Goal: Task Accomplishment & Management: Manage account settings

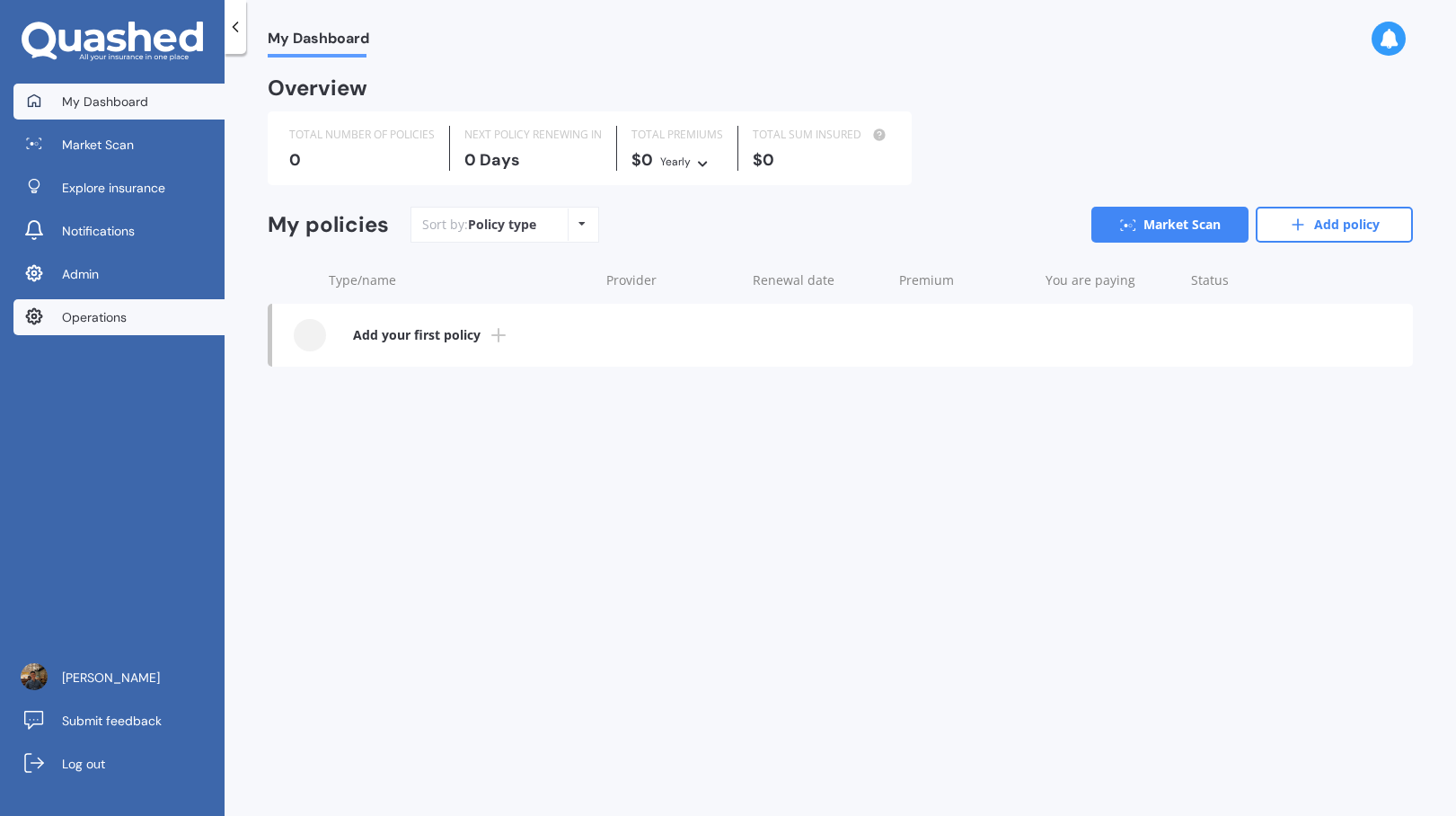
click at [173, 313] on link "Operations" at bounding box center [119, 317] width 211 height 36
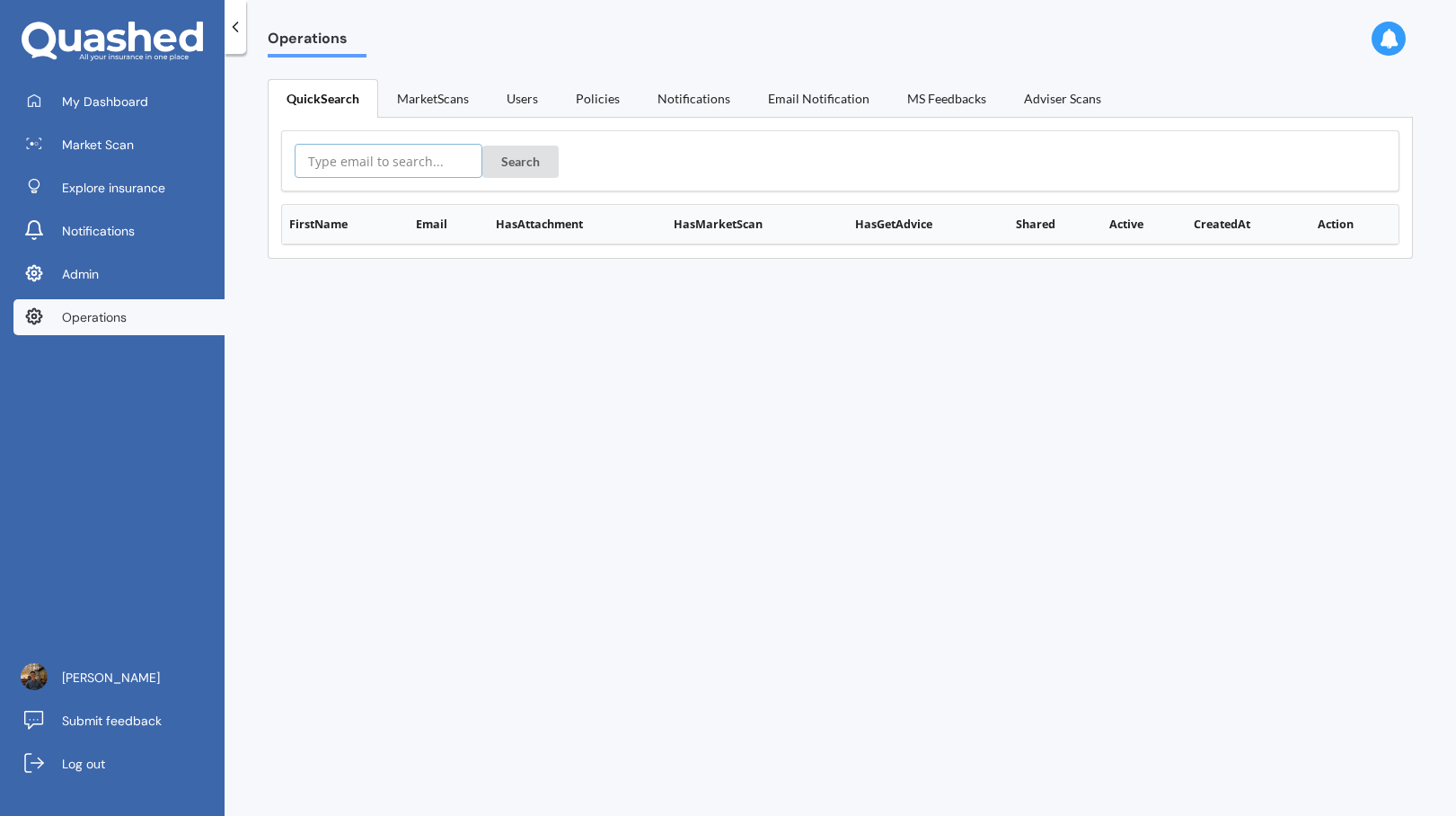
click at [419, 158] on input "text" at bounding box center [388, 161] width 187 height 34
paste input "[EMAIL_ADDRESS][DOMAIN_NAME]"
type input "[EMAIL_ADDRESS][DOMAIN_NAME]"
click at [497, 164] on button "Search" at bounding box center [521, 162] width 77 height 32
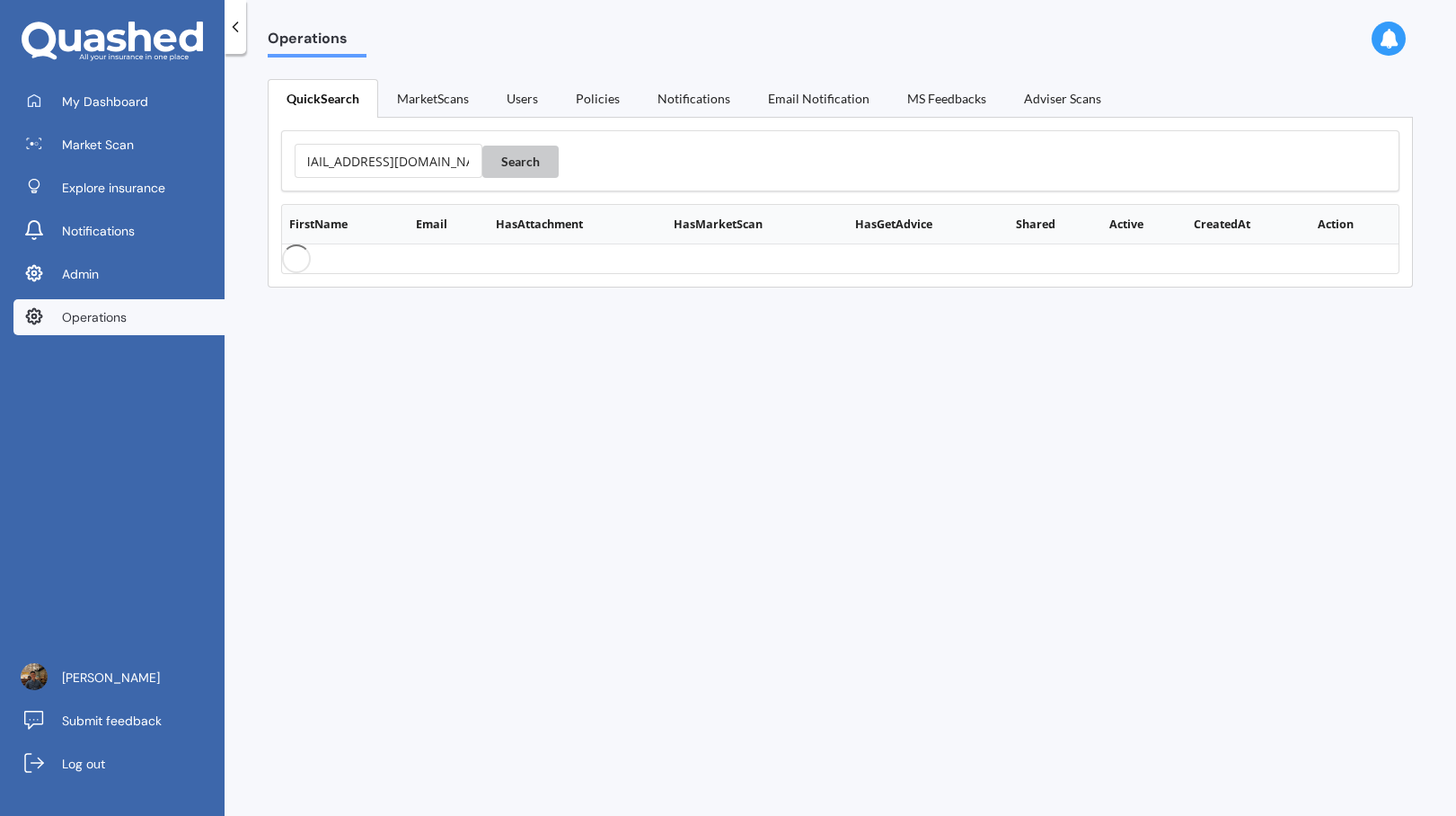
scroll to position [0, 0]
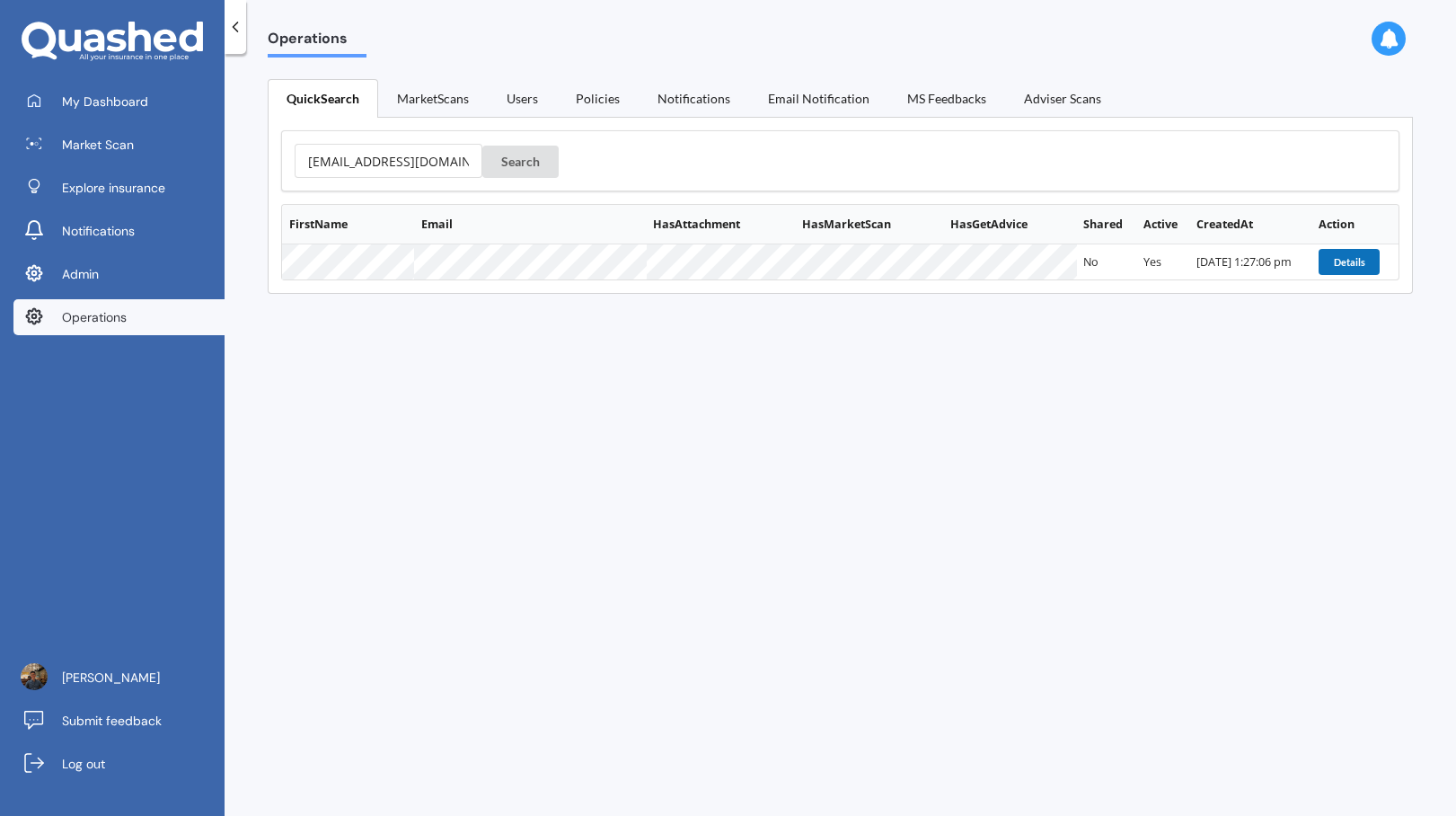
click at [1361, 252] on button "Details" at bounding box center [1349, 261] width 61 height 25
click at [1347, 266] on button "Details" at bounding box center [1349, 261] width 61 height 25
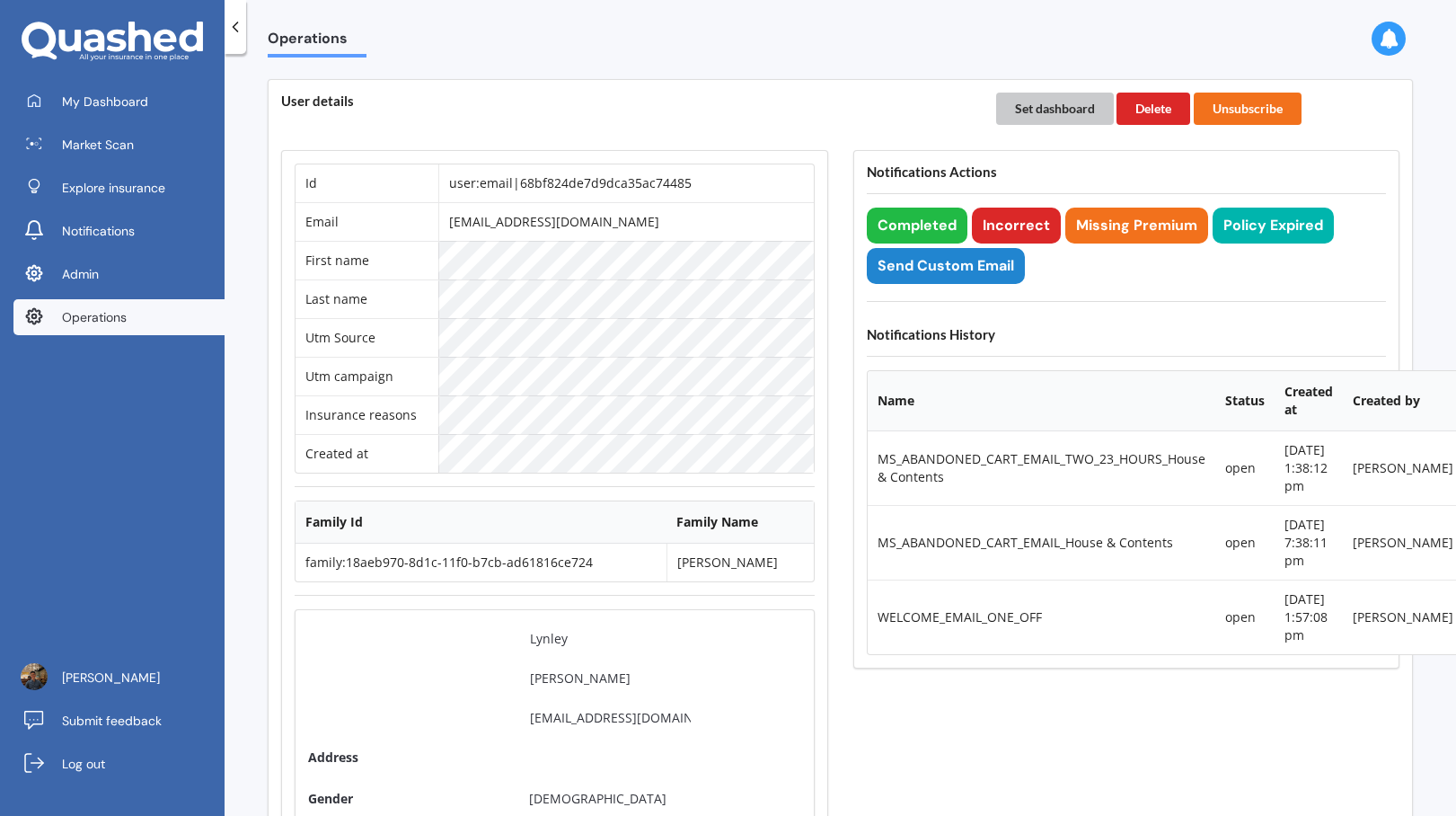
click at [1048, 112] on button "Set dashboard" at bounding box center [1054, 108] width 117 height 32
click at [183, 96] on link "My Dashboard" at bounding box center [119, 101] width 211 height 36
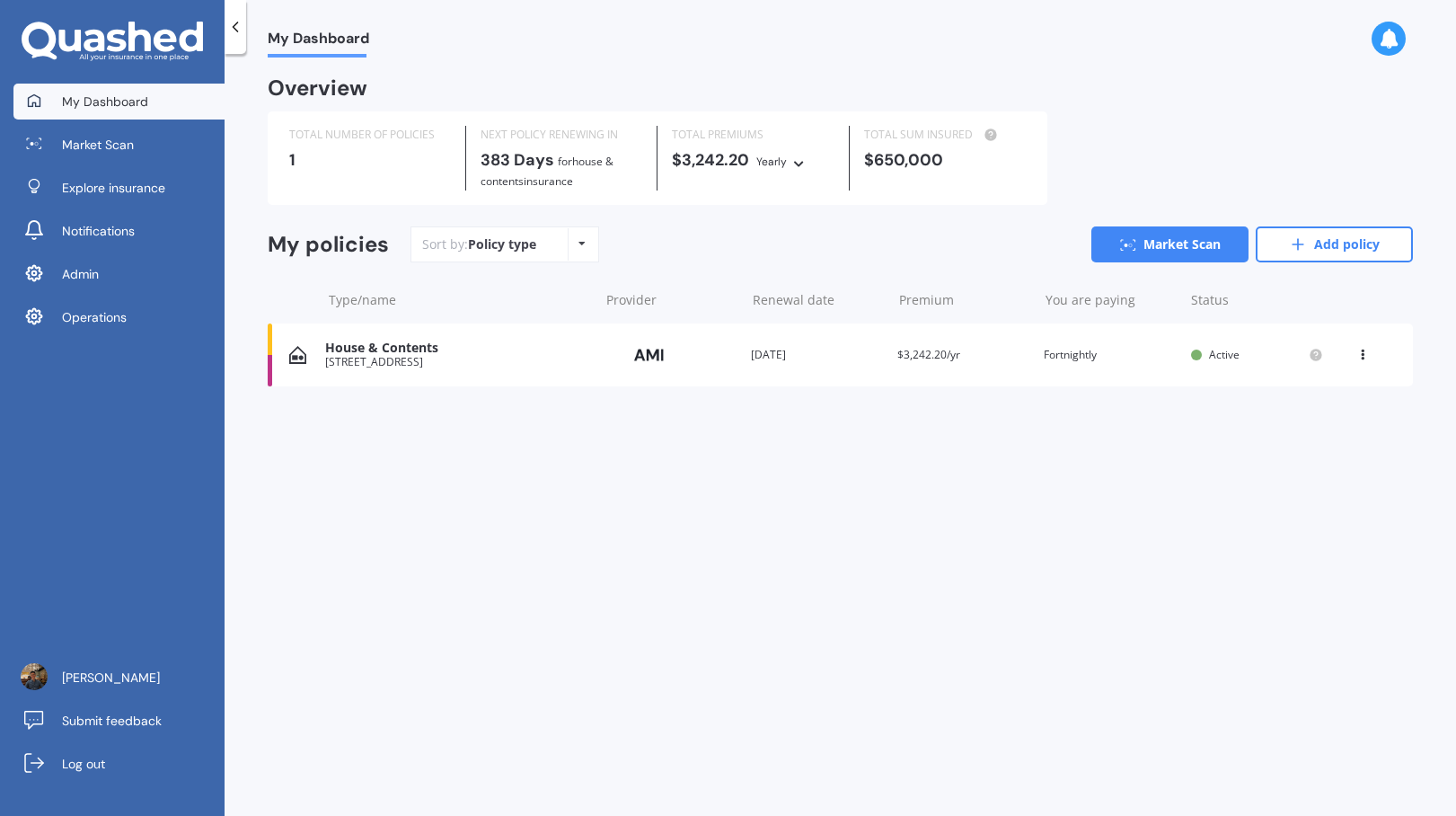
click at [740, 356] on div "House & Contents [STREET_ADDRESS] Provider Renewal date [DATE] Premium $3,242.2…" at bounding box center [840, 354] width 1146 height 63
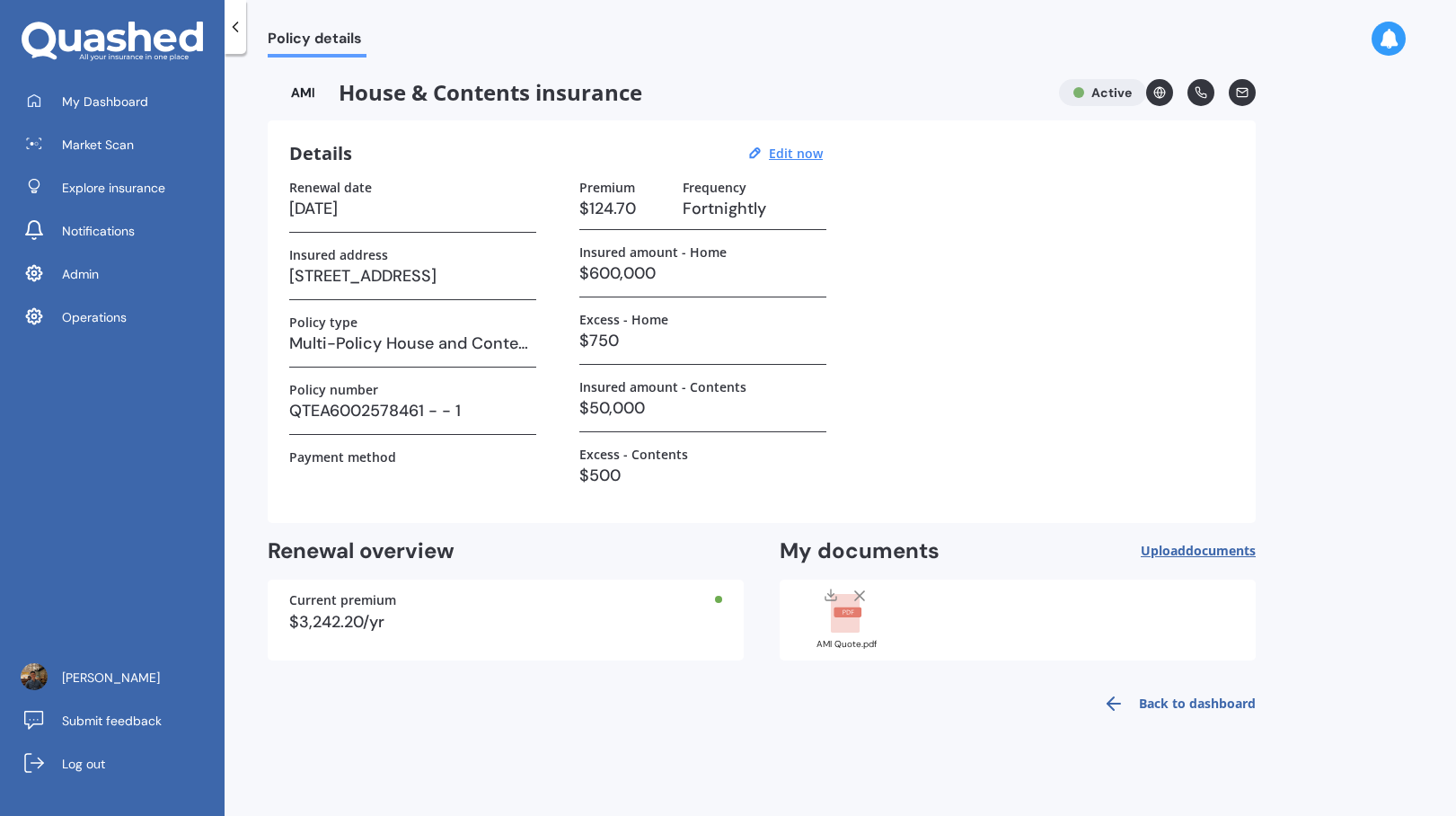
click at [832, 631] on rect at bounding box center [845, 613] width 29 height 40
click at [789, 155] on u "Edit now" at bounding box center [796, 153] width 54 height 17
select select "29"
select select "09"
select select "2026"
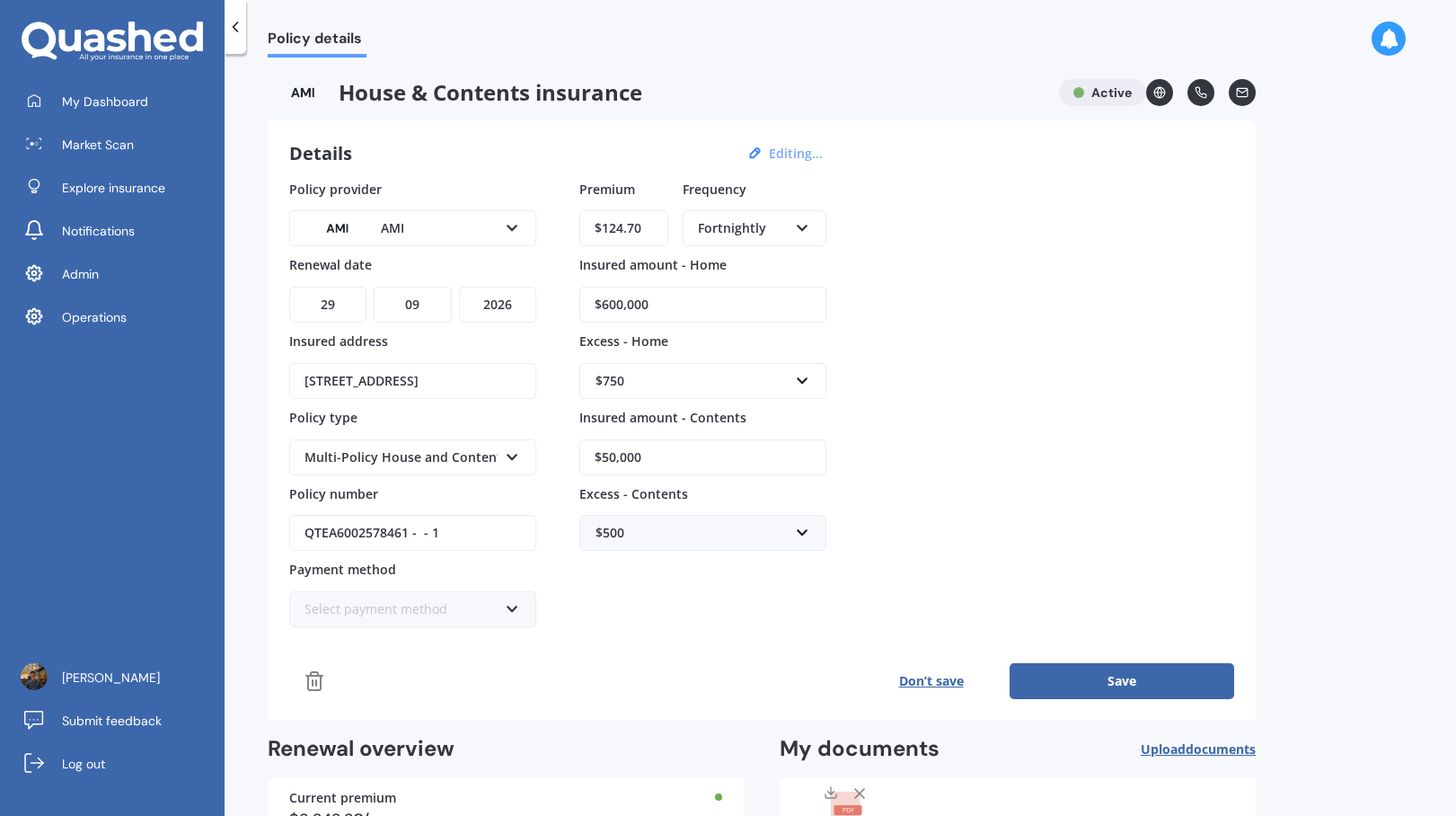
scroll to position [129, 0]
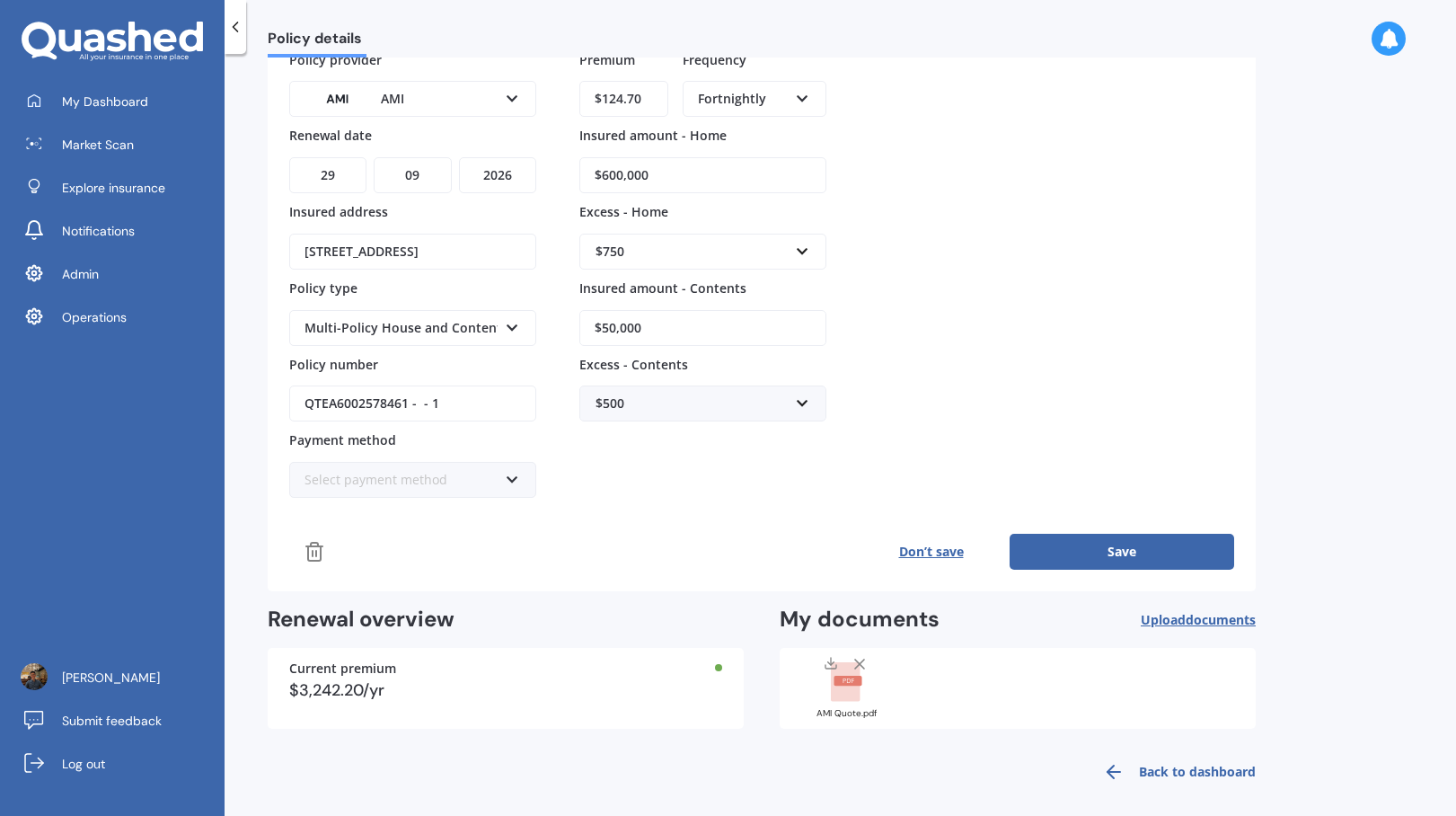
click at [848, 709] on div "AMI Quote.pdf" at bounding box center [846, 714] width 90 height 9
click at [331, 183] on select "DD 01 02 03 04 05 06 07 08 09 10 11 12 13 14 15 16 17 18 19 20 21 22 23 24 25 2…" at bounding box center [328, 174] width 78 height 36
select select "05"
click at [289, 157] on select "DD 01 02 03 04 05 06 07 08 09 10 11 12 13 14 15 16 17 18 19 20 21 22 23 24 25 2…" at bounding box center [328, 174] width 78 height 36
click at [526, 180] on select "YYYY 2027 2026 2025 2024 2023 2022 2021 2020 2019 2018 2017 2016 2015 2014 2013…" at bounding box center [498, 174] width 78 height 36
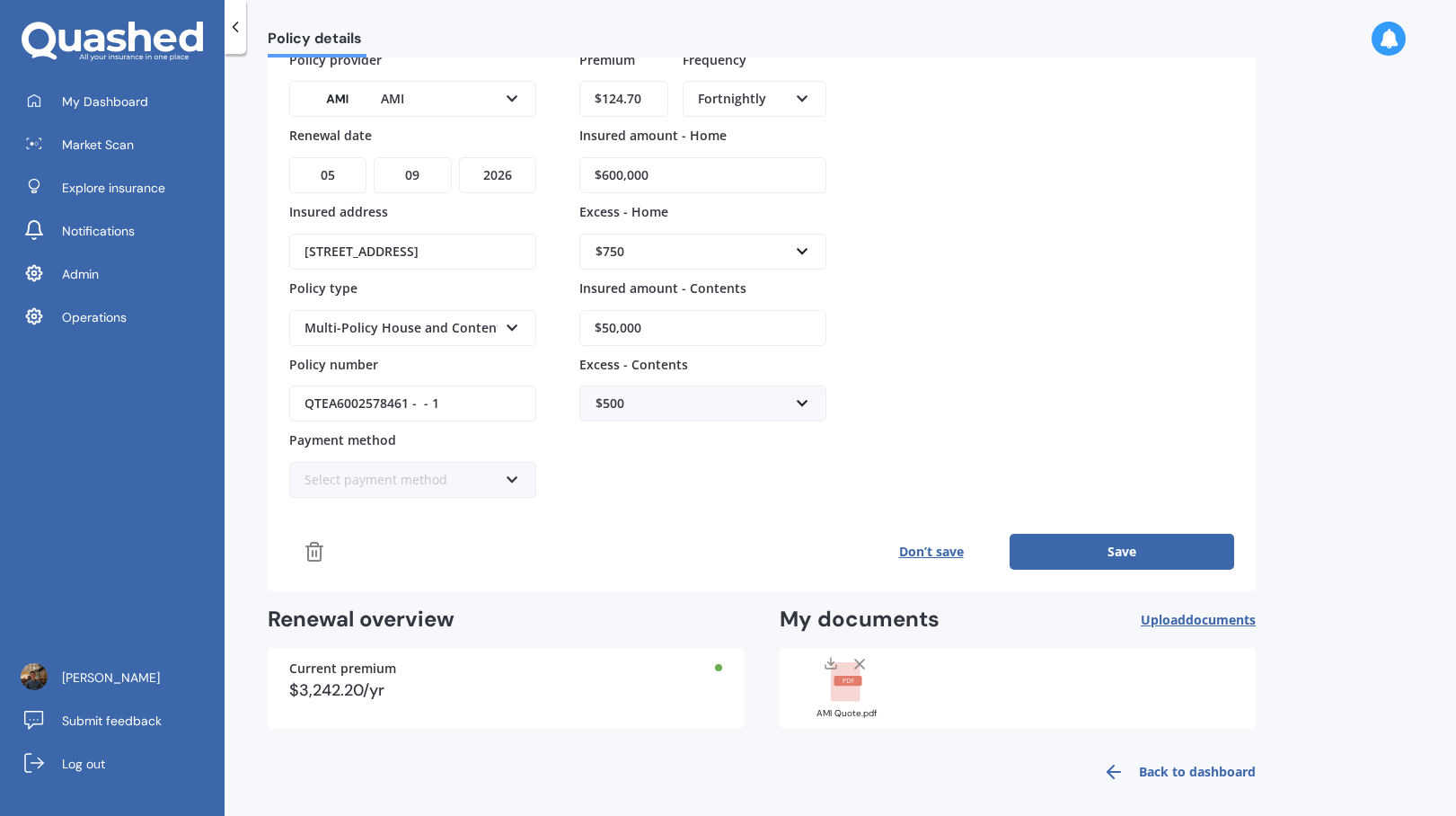
select select "2025"
click at [459, 157] on select "YYYY 2027 2026 2025 2024 2023 2022 2021 2020 2019 2018 2017 2016 2015 2014 2013…" at bounding box center [498, 174] width 78 height 36
click at [1201, 558] on button "Save" at bounding box center [1122, 551] width 224 height 36
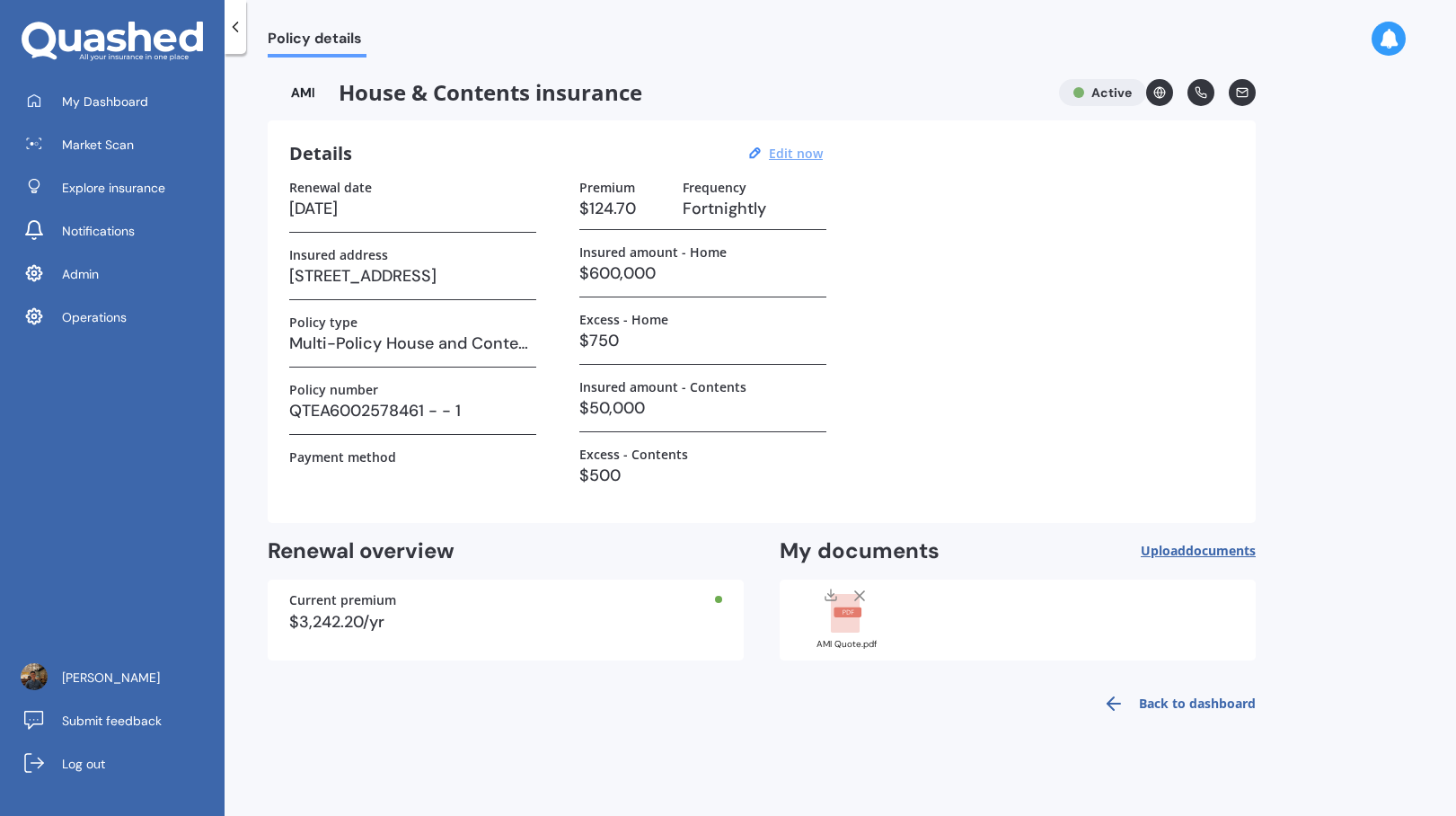
scroll to position [0, 0]
click at [857, 628] on rect at bounding box center [845, 613] width 29 height 40
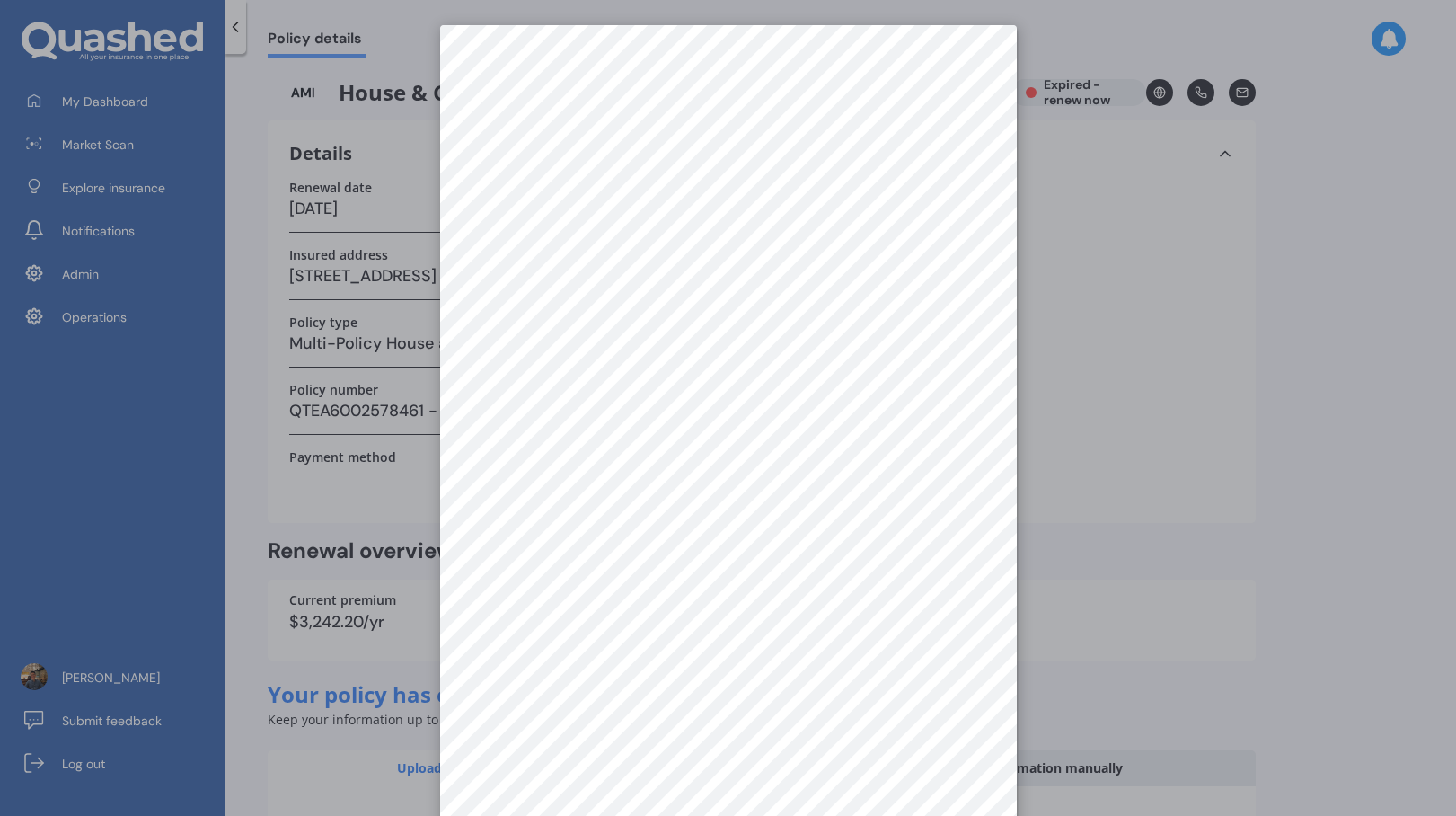
click at [1118, 365] on div at bounding box center [728, 408] width 1456 height 816
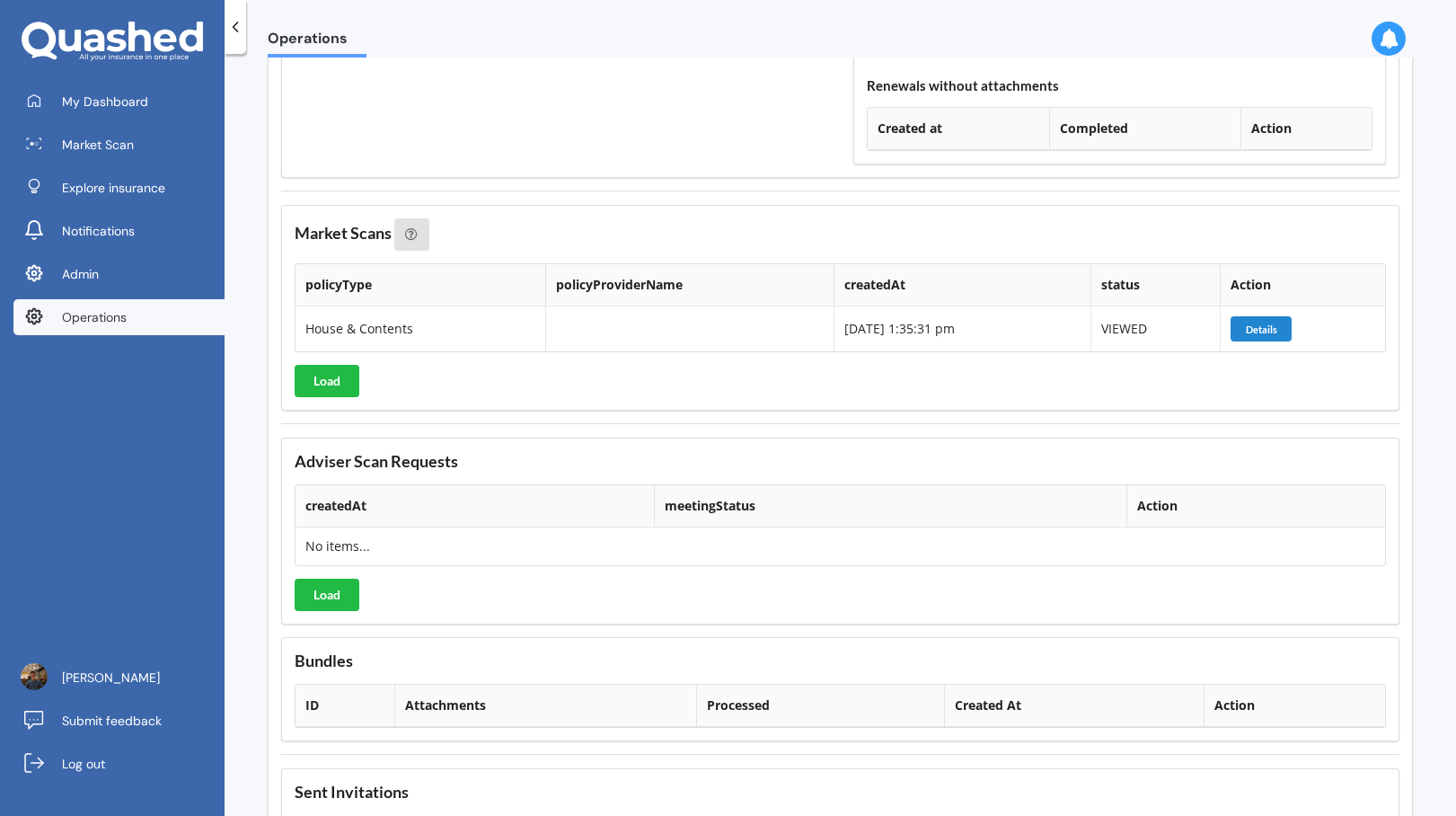
scroll to position [2045, 0]
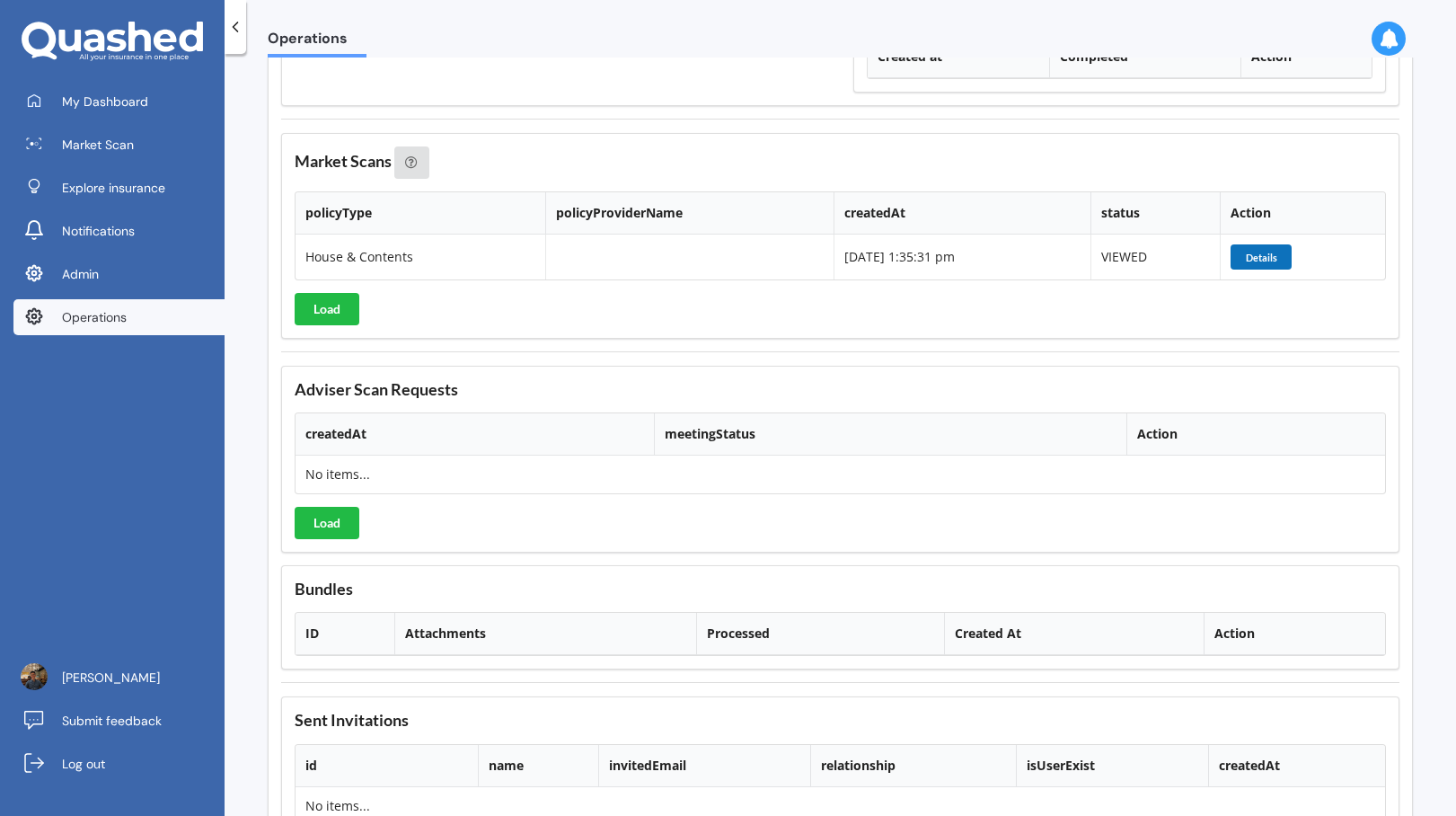
click at [1245, 270] on button "Details" at bounding box center [1261, 257] width 61 height 25
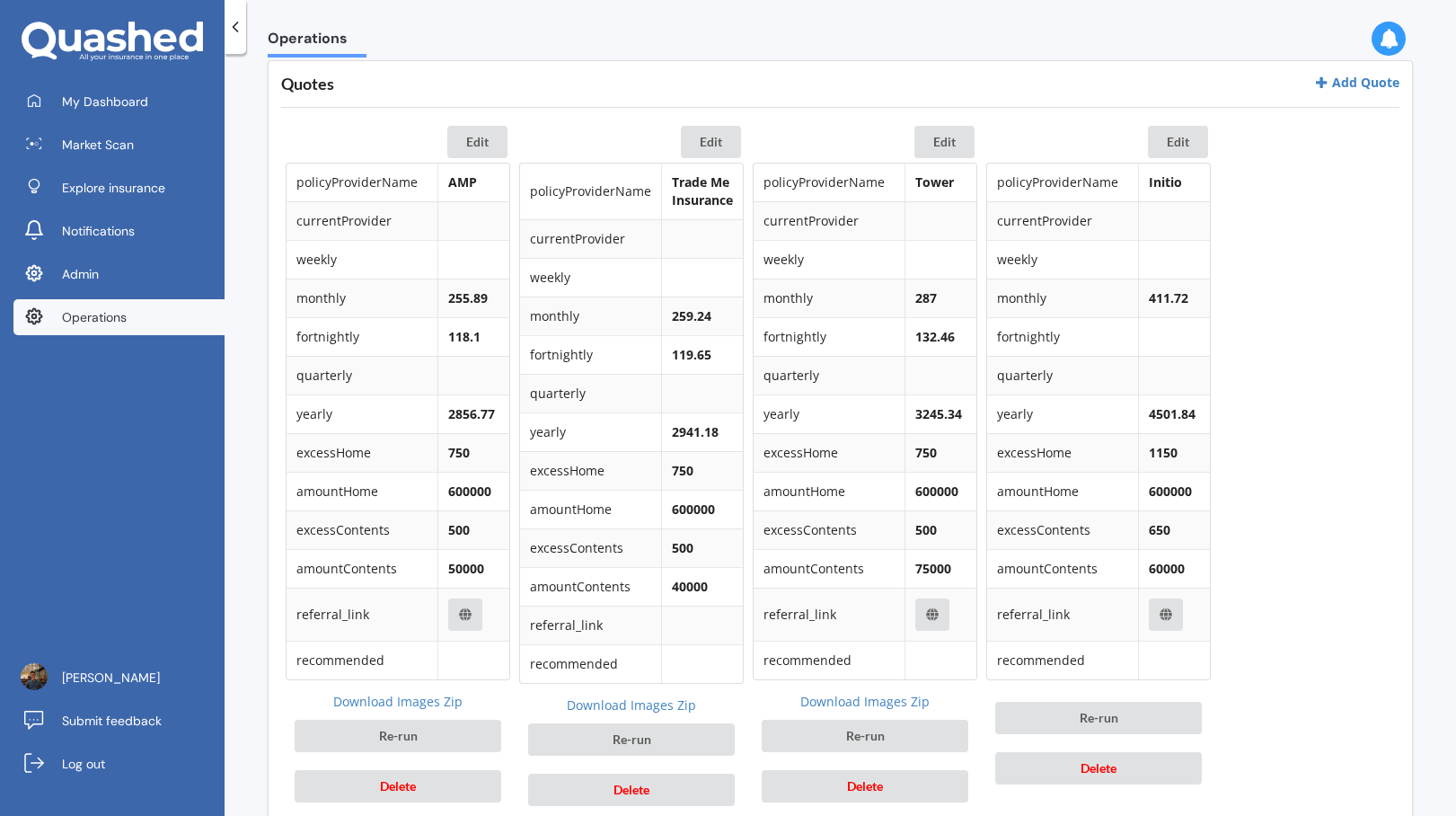
scroll to position [1306, 0]
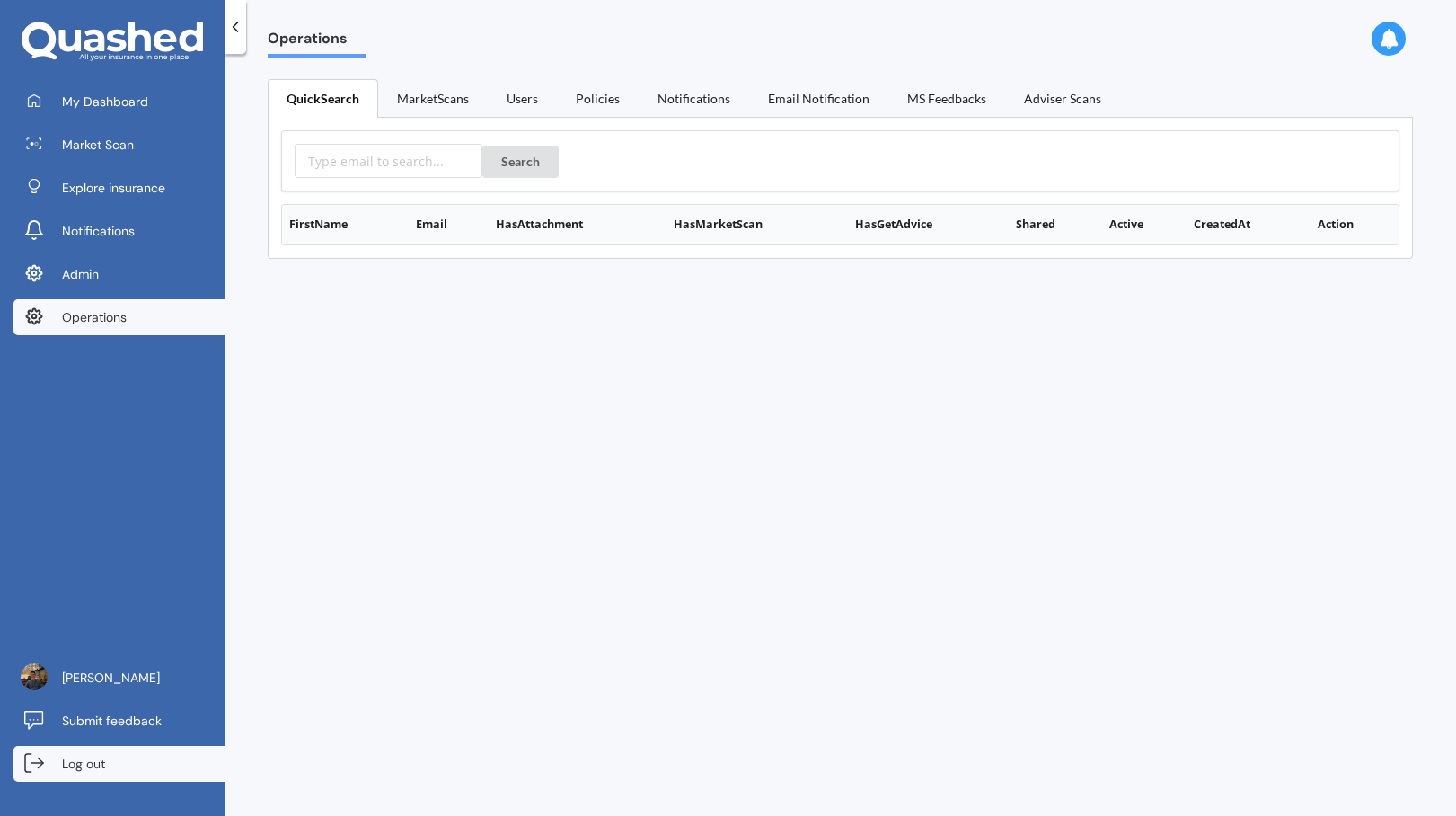
click at [177, 750] on link "Log out" at bounding box center [119, 763] width 211 height 36
